Goal: Transaction & Acquisition: Subscribe to service/newsletter

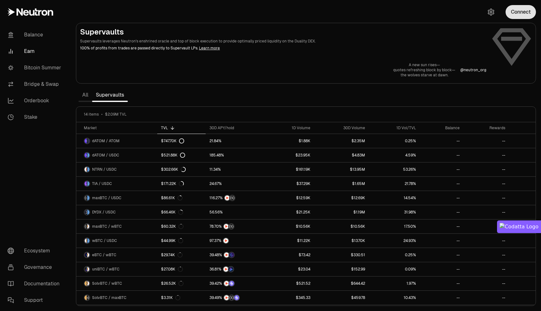
click at [520, 13] on button "Connect" at bounding box center [521, 12] width 30 height 14
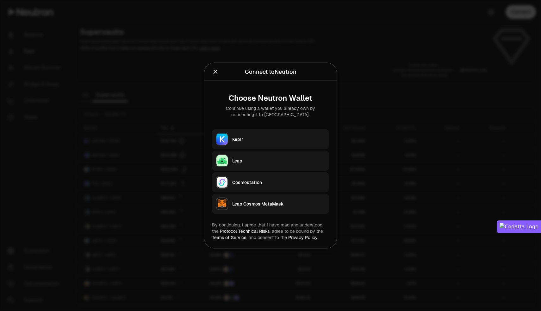
click at [258, 144] on button "Keplr" at bounding box center [270, 139] width 117 height 20
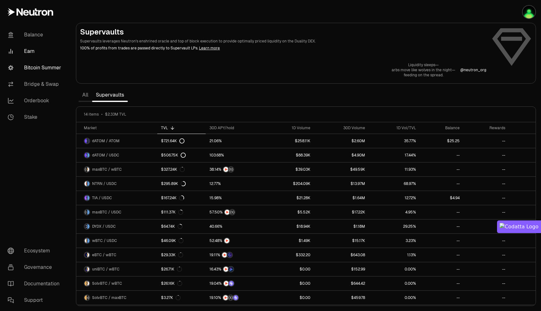
click at [47, 64] on link "Bitcoin Summer" at bounding box center [36, 68] width 66 height 16
